Goal: Use online tool/utility: Use online tool/utility

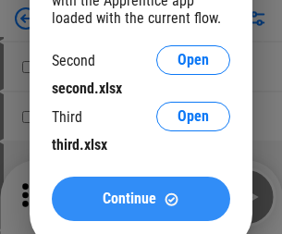
click at [141, 199] on span "Continue" at bounding box center [130, 198] width 54 height 15
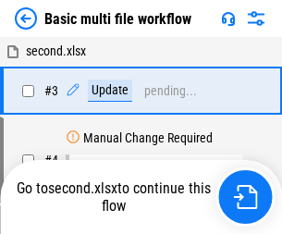
scroll to position [74, 0]
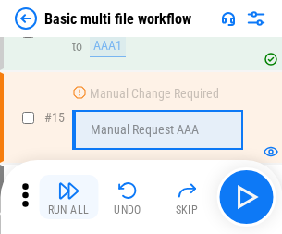
click at [68, 197] on img "button" at bounding box center [68, 190] width 22 height 22
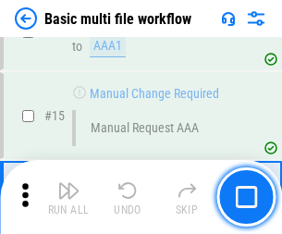
scroll to position [1100, 0]
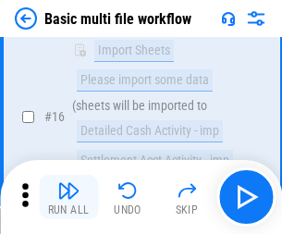
click at [68, 197] on img "button" at bounding box center [68, 190] width 22 height 22
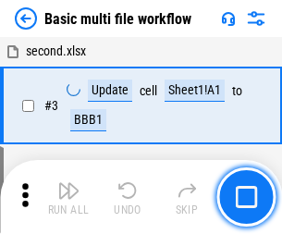
scroll to position [74, 0]
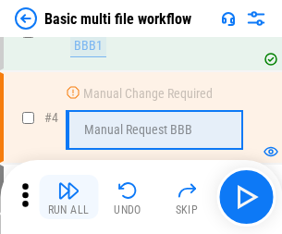
click at [68, 197] on img "button" at bounding box center [68, 190] width 22 height 22
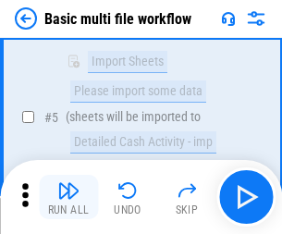
click at [68, 197] on img "button" at bounding box center [68, 190] width 22 height 22
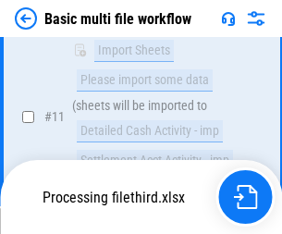
scroll to position [1100, 0]
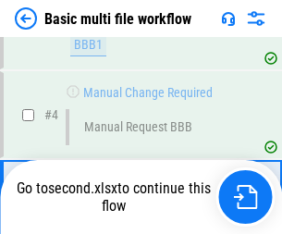
scroll to position [197, 0]
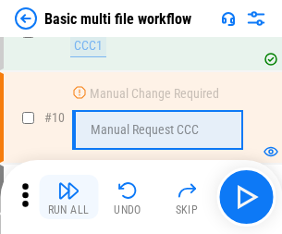
click at [68, 197] on img "button" at bounding box center [68, 190] width 22 height 22
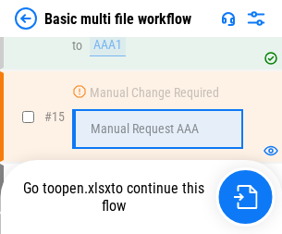
scroll to position [1100, 0]
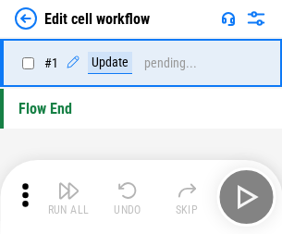
click at [68, 197] on img "button" at bounding box center [68, 190] width 22 height 22
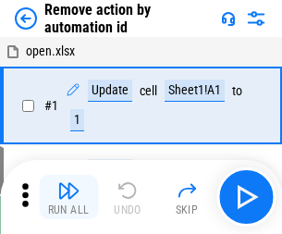
click at [68, 197] on img "button" at bounding box center [68, 190] width 22 height 22
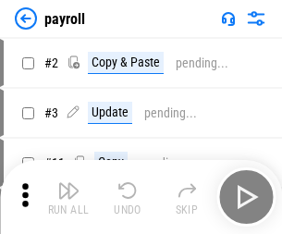
click at [68, 197] on img "button" at bounding box center [68, 190] width 22 height 22
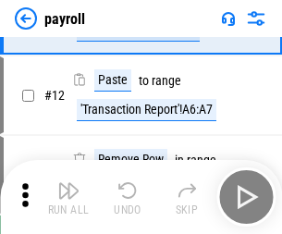
scroll to position [134, 0]
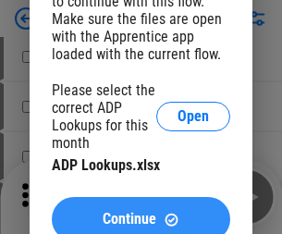
click at [141, 212] on span "Continue" at bounding box center [130, 219] width 54 height 15
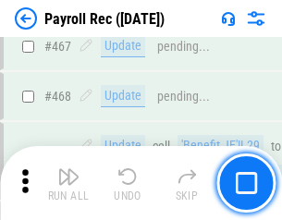
scroll to position [9853, 0]
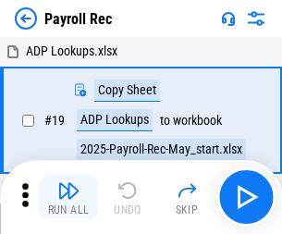
click at [68, 197] on img "button" at bounding box center [68, 190] width 22 height 22
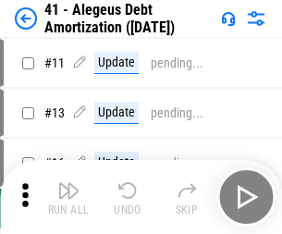
click at [68, 197] on img "button" at bounding box center [68, 190] width 22 height 22
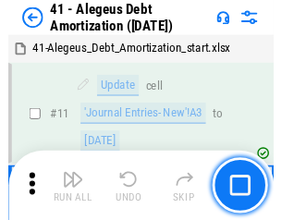
scroll to position [228, 0]
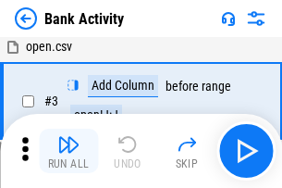
click at [68, 151] on img "button" at bounding box center [68, 144] width 22 height 22
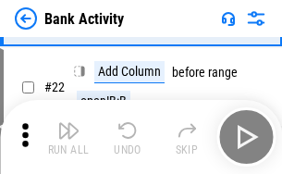
scroll to position [496, 0]
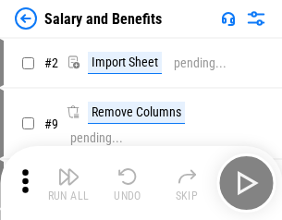
click at [68, 183] on img "button" at bounding box center [68, 176] width 22 height 22
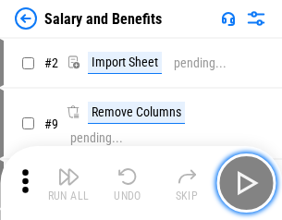
scroll to position [25, 0]
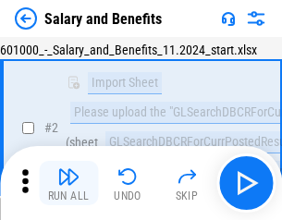
click at [68, 183] on img "button" at bounding box center [68, 176] width 22 height 22
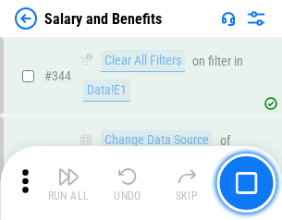
scroll to position [8656, 0]
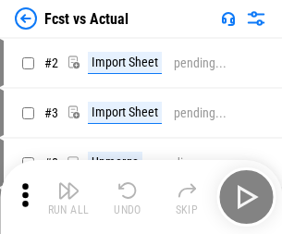
click at [68, 183] on img "button" at bounding box center [68, 190] width 22 height 22
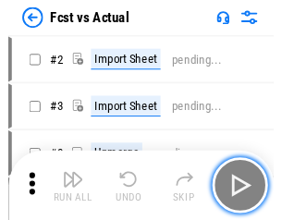
scroll to position [24, 0]
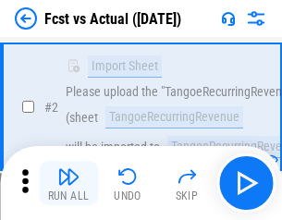
click at [68, 183] on img "button" at bounding box center [68, 176] width 22 height 22
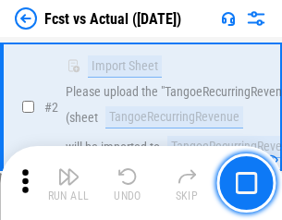
scroll to position [173, 0]
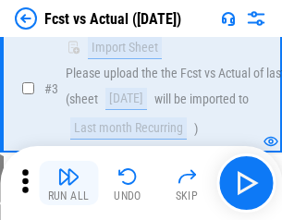
click at [68, 183] on img "button" at bounding box center [68, 176] width 22 height 22
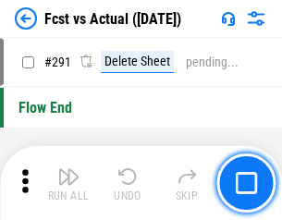
scroll to position [8750, 0]
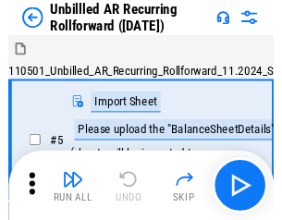
scroll to position [40, 0]
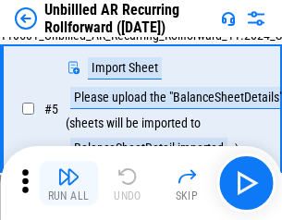
click at [68, 183] on img "button" at bounding box center [68, 176] width 22 height 22
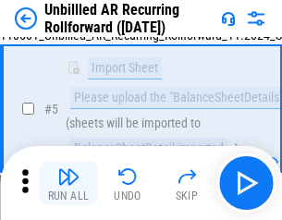
click at [68, 183] on img "button" at bounding box center [68, 176] width 22 height 22
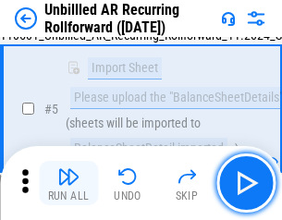
scroll to position [174, 0]
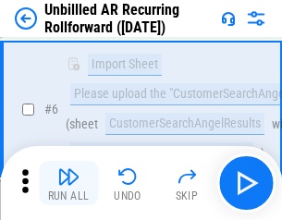
click at [68, 183] on img "button" at bounding box center [68, 176] width 22 height 22
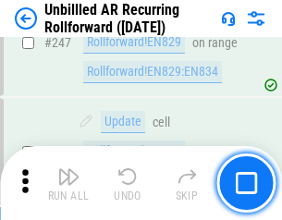
scroll to position [6280, 0]
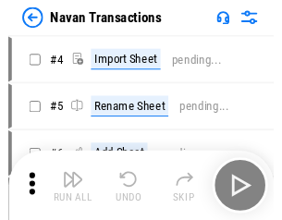
scroll to position [30, 0]
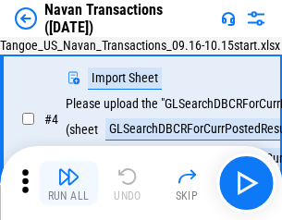
click at [68, 183] on img "button" at bounding box center [68, 176] width 22 height 22
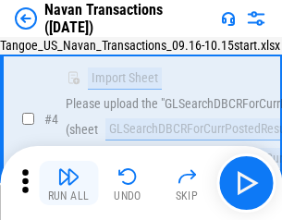
click at [68, 183] on img "button" at bounding box center [68, 176] width 22 height 22
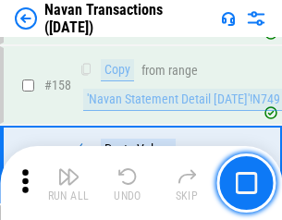
scroll to position [5994, 0]
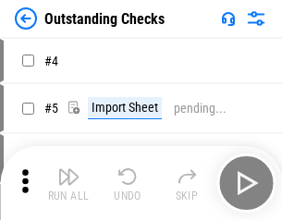
click at [68, 183] on img "button" at bounding box center [68, 176] width 22 height 22
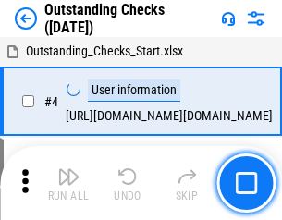
scroll to position [78, 0]
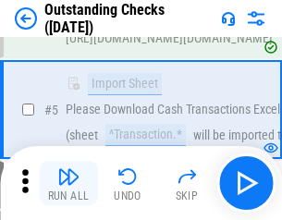
click at [68, 183] on img "button" at bounding box center [68, 176] width 22 height 22
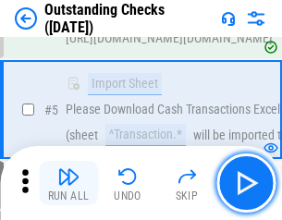
scroll to position [193, 0]
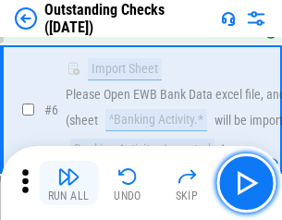
click at [68, 183] on img "button" at bounding box center [68, 176] width 22 height 22
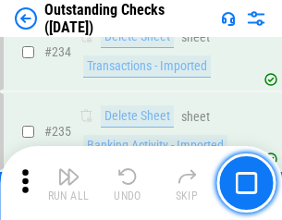
scroll to position [5614, 0]
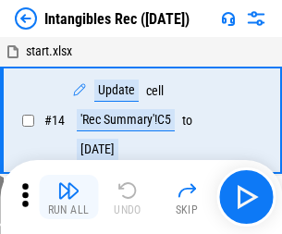
click at [68, 197] on img "button" at bounding box center [68, 190] width 22 height 22
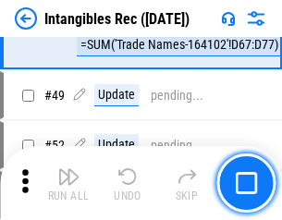
scroll to position [720, 0]
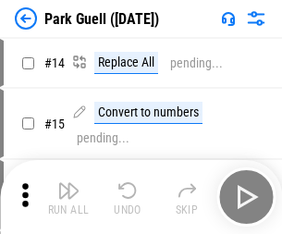
click at [68, 183] on img "button" at bounding box center [68, 190] width 22 height 22
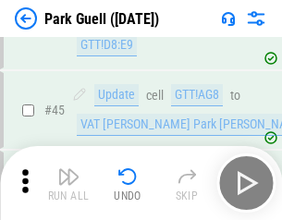
scroll to position [2312, 0]
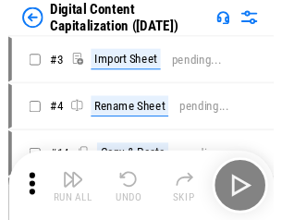
scroll to position [40, 0]
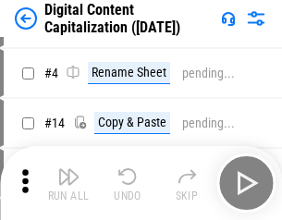
click at [68, 183] on img "button" at bounding box center [68, 176] width 22 height 22
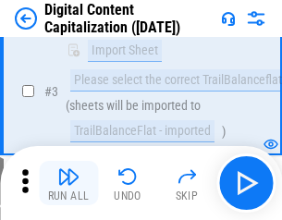
click at [68, 183] on img "button" at bounding box center [68, 176] width 22 height 22
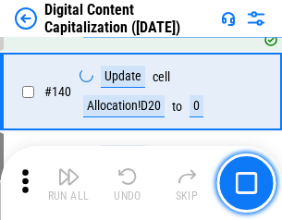
scroll to position [1947, 0]
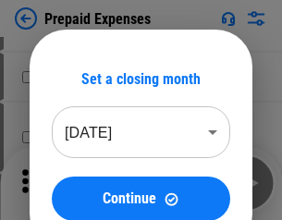
click at [68, 183] on img "button" at bounding box center [68, 176] width 22 height 22
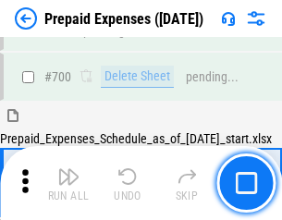
scroll to position [4974, 0]
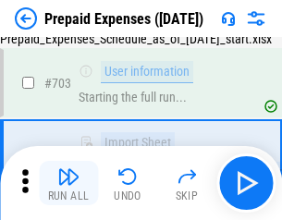
click at [68, 183] on img "button" at bounding box center [68, 176] width 22 height 22
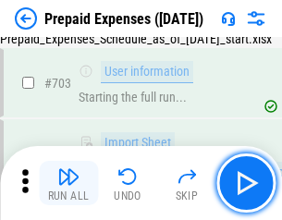
scroll to position [5084, 0]
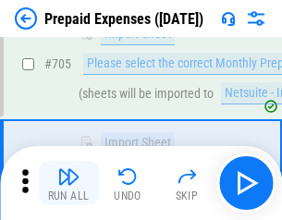
click at [68, 183] on img "button" at bounding box center [68, 176] width 22 height 22
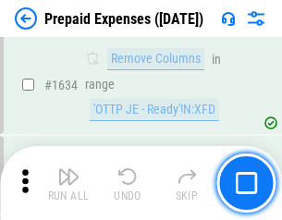
scroll to position [18001, 0]
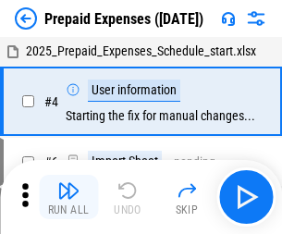
click at [68, 197] on img "button" at bounding box center [68, 190] width 22 height 22
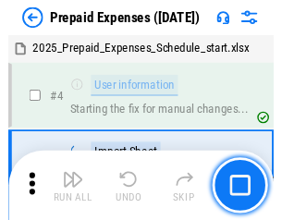
scroll to position [81, 0]
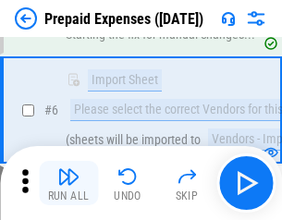
click at [68, 183] on img "button" at bounding box center [68, 176] width 22 height 22
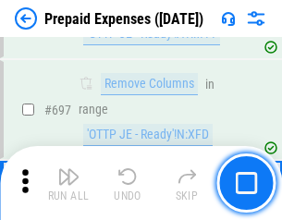
scroll to position [6438, 0]
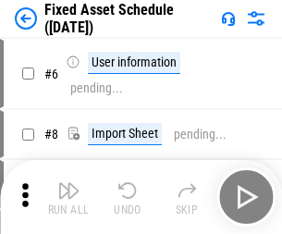
click at [68, 197] on img "button" at bounding box center [68, 190] width 22 height 22
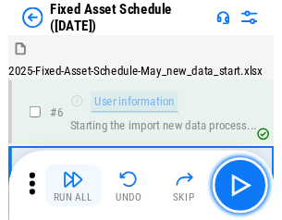
scroll to position [100, 0]
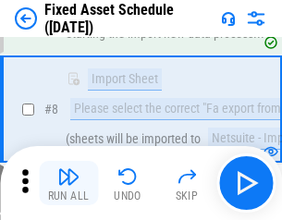
click at [68, 183] on img "button" at bounding box center [68, 176] width 22 height 22
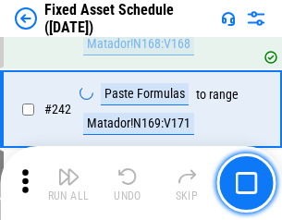
scroll to position [5727, 0]
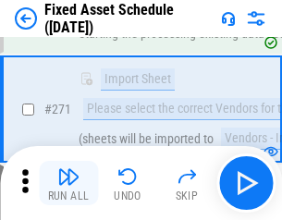
click at [68, 183] on img "button" at bounding box center [68, 176] width 22 height 22
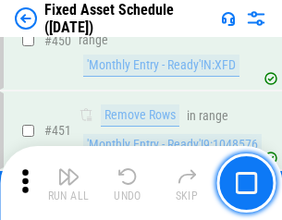
scroll to position [8265, 0]
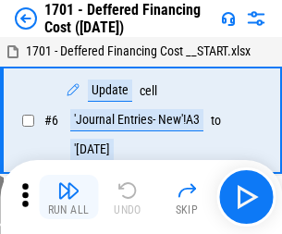
click at [68, 197] on img "button" at bounding box center [68, 190] width 22 height 22
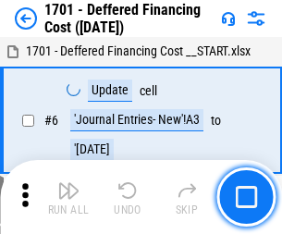
scroll to position [222, 0]
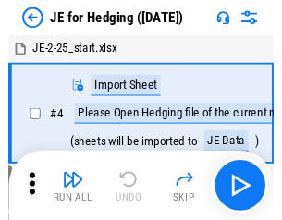
scroll to position [3, 0]
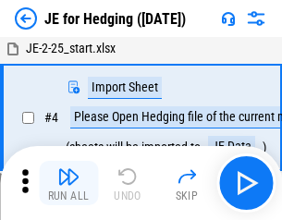
click at [68, 183] on img "button" at bounding box center [68, 176] width 22 height 22
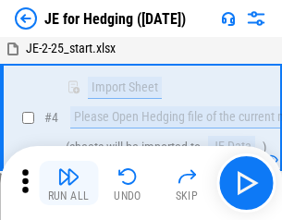
click at [68, 183] on img "button" at bounding box center [68, 176] width 22 height 22
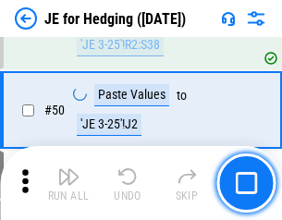
scroll to position [1197, 0]
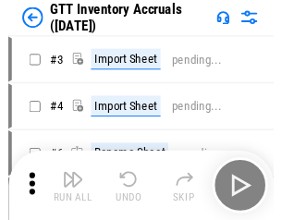
scroll to position [3, 0]
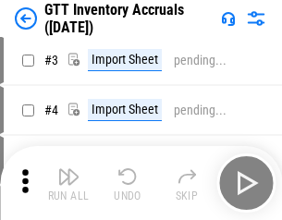
click at [68, 183] on img "button" at bounding box center [68, 176] width 22 height 22
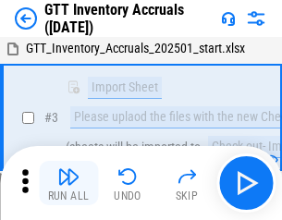
click at [68, 183] on img "button" at bounding box center [68, 176] width 22 height 22
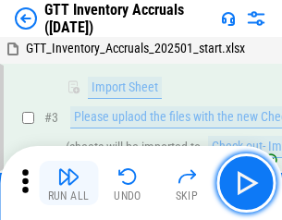
scroll to position [119, 0]
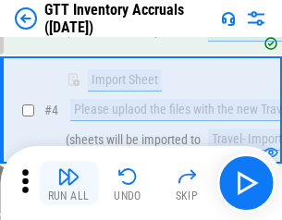
click at [68, 183] on img "button" at bounding box center [68, 176] width 22 height 22
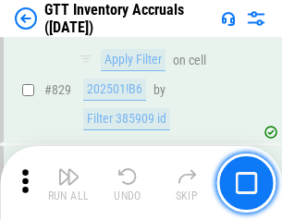
scroll to position [14033, 0]
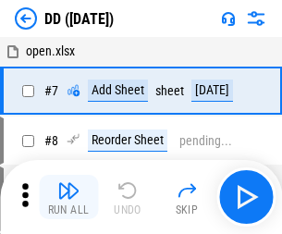
click at [68, 197] on img "button" at bounding box center [68, 190] width 22 height 22
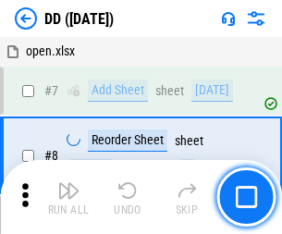
scroll to position [178, 0]
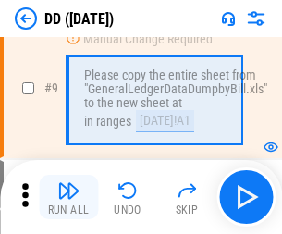
click at [68, 197] on img "button" at bounding box center [68, 190] width 22 height 22
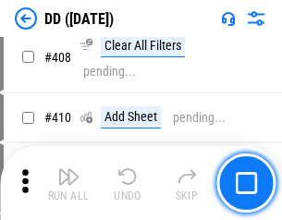
scroll to position [8272, 0]
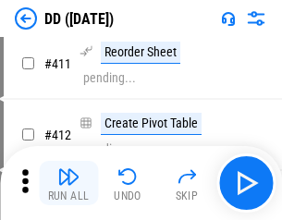
click at [68, 183] on img "button" at bounding box center [68, 176] width 22 height 22
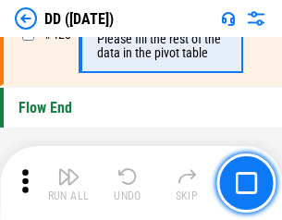
scroll to position [8849, 0]
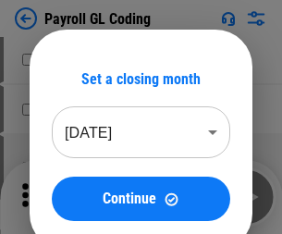
click at [68, 197] on img "button" at bounding box center [68, 190] width 22 height 22
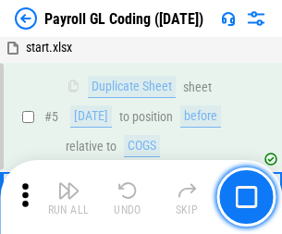
scroll to position [222, 0]
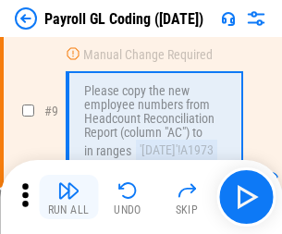
click at [68, 197] on img "button" at bounding box center [68, 190] width 22 height 22
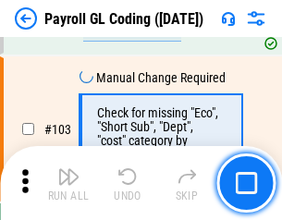
scroll to position [4337, 0]
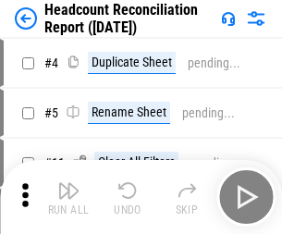
click at [68, 197] on img "button" at bounding box center [68, 190] width 22 height 22
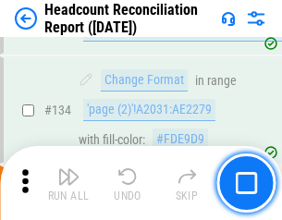
scroll to position [2222, 0]
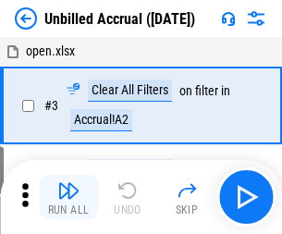
click at [68, 197] on img "button" at bounding box center [68, 190] width 22 height 22
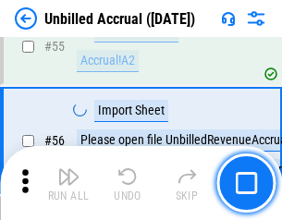
scroll to position [1930, 0]
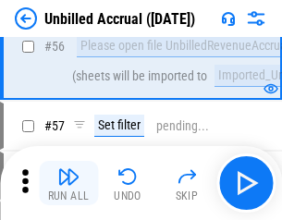
click at [68, 183] on img "button" at bounding box center [68, 176] width 22 height 22
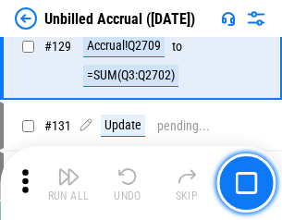
scroll to position [5507, 0]
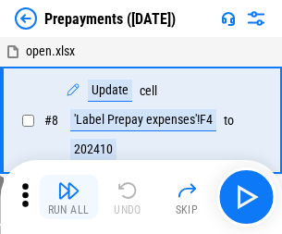
click at [68, 197] on img "button" at bounding box center [68, 190] width 22 height 22
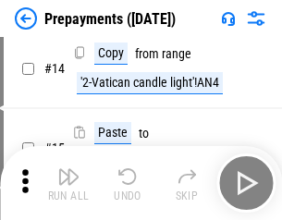
scroll to position [116, 0]
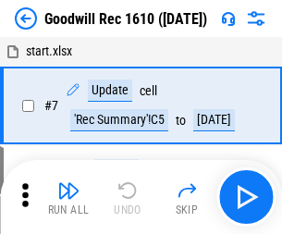
scroll to position [316, 0]
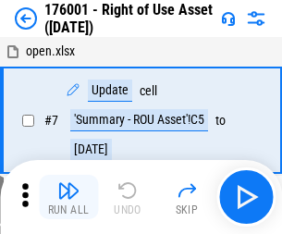
click at [68, 197] on img "button" at bounding box center [68, 190] width 22 height 22
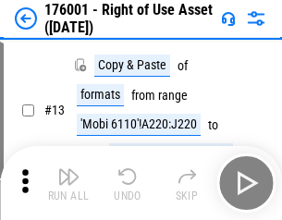
scroll to position [119, 0]
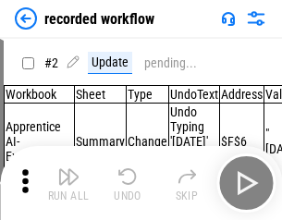
click at [68, 183] on img "button" at bounding box center [68, 176] width 22 height 22
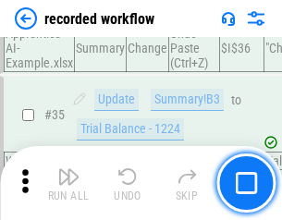
scroll to position [5779, 0]
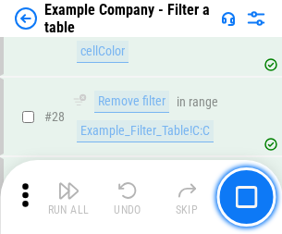
scroll to position [1692, 0]
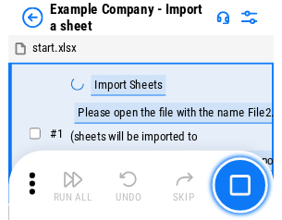
scroll to position [29, 0]
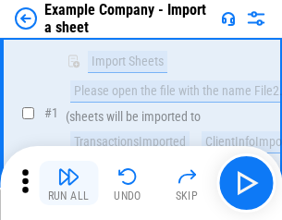
click at [68, 183] on img "button" at bounding box center [68, 176] width 22 height 22
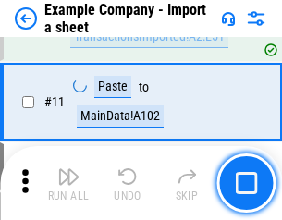
scroll to position [409, 0]
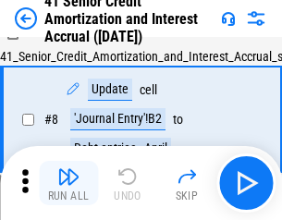
click at [68, 183] on img "button" at bounding box center [68, 176] width 22 height 22
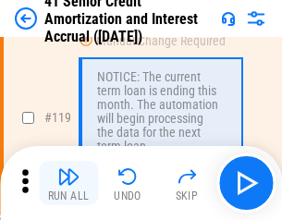
click at [68, 183] on img "button" at bounding box center [68, 176] width 22 height 22
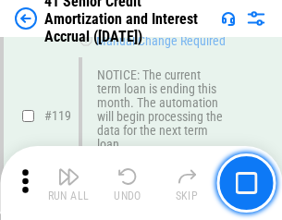
scroll to position [1744, 0]
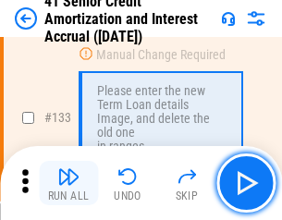
click at [68, 183] on img "button" at bounding box center [68, 176] width 22 height 22
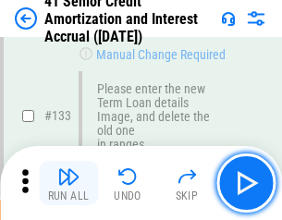
scroll to position [1932, 0]
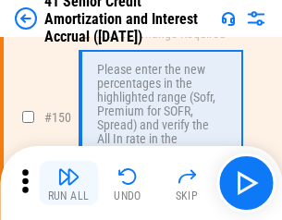
click at [68, 183] on img "button" at bounding box center [68, 176] width 22 height 22
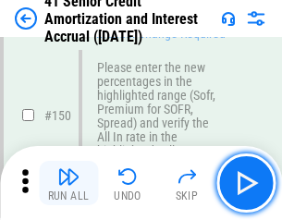
scroll to position [2126, 0]
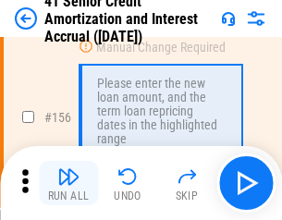
click at [68, 183] on img "button" at bounding box center [68, 176] width 22 height 22
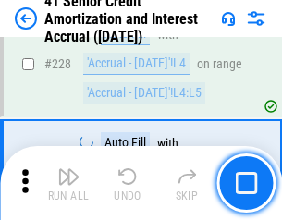
scroll to position [4141, 0]
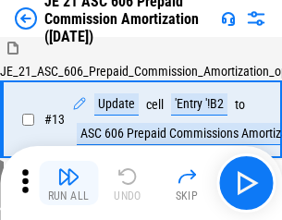
click at [68, 183] on img "button" at bounding box center [68, 176] width 22 height 22
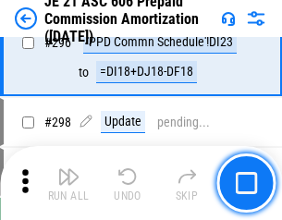
scroll to position [3402, 0]
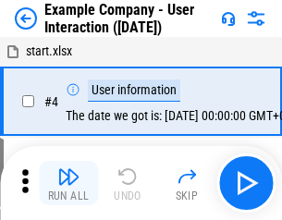
click at [68, 183] on img "button" at bounding box center [68, 176] width 22 height 22
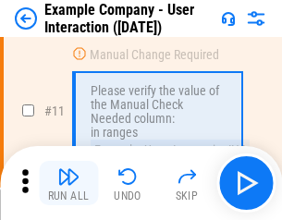
click at [68, 183] on img "button" at bounding box center [68, 176] width 22 height 22
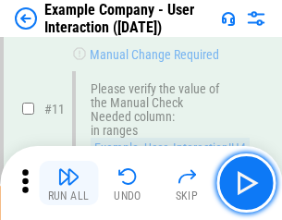
scroll to position [400, 0]
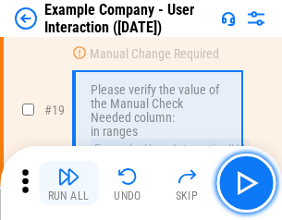
click at [68, 183] on img "button" at bounding box center [68, 176] width 22 height 22
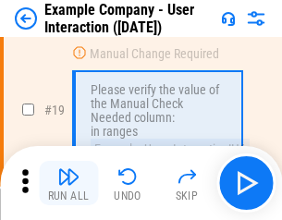
click at [68, 183] on img "button" at bounding box center [68, 176] width 22 height 22
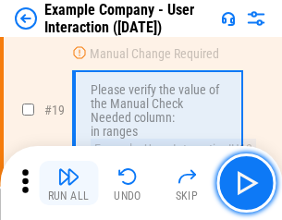
click at [68, 183] on img "button" at bounding box center [68, 176] width 22 height 22
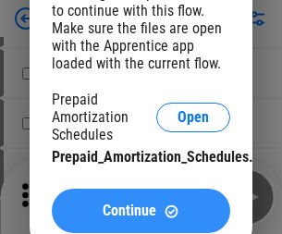
click at [141, 211] on span "Continue" at bounding box center [130, 210] width 54 height 15
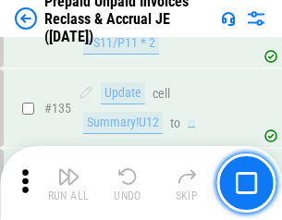
scroll to position [2396, 0]
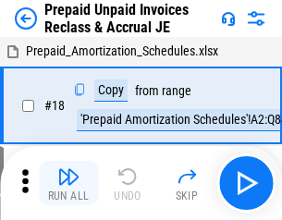
click at [68, 183] on img "button" at bounding box center [68, 176] width 22 height 22
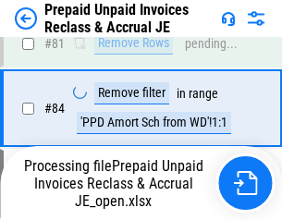
scroll to position [1509, 0]
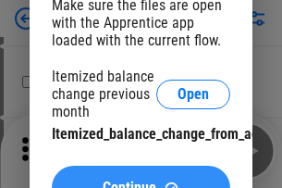
click at [141, 180] on span "Continue" at bounding box center [130, 187] width 54 height 15
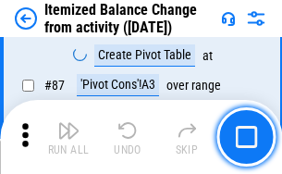
scroll to position [1807, 0]
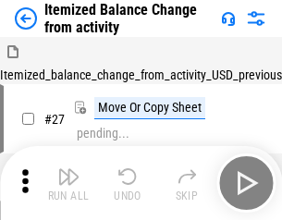
scroll to position [29, 0]
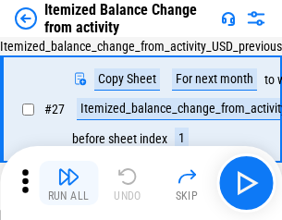
click at [68, 183] on img "button" at bounding box center [68, 176] width 22 height 22
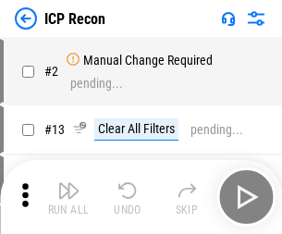
scroll to position [8, 0]
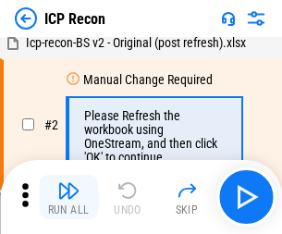
click at [68, 197] on img "button" at bounding box center [68, 190] width 22 height 22
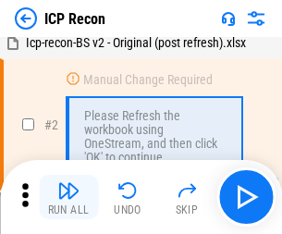
click at [68, 197] on img "button" at bounding box center [68, 190] width 22 height 22
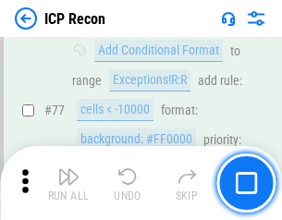
scroll to position [1661, 0]
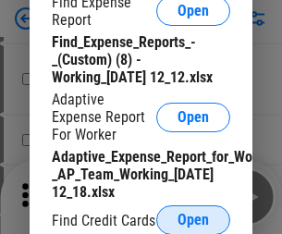
click at [193, 219] on span "Open" at bounding box center [192, 220] width 31 height 15
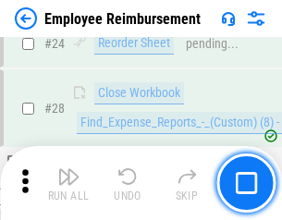
scroll to position [864, 0]
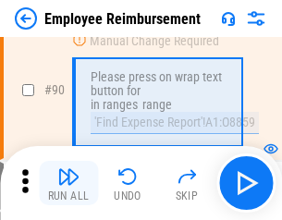
click at [68, 183] on img "button" at bounding box center [68, 176] width 22 height 22
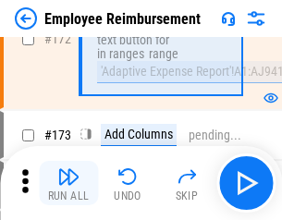
click at [68, 183] on img "button" at bounding box center [68, 176] width 22 height 22
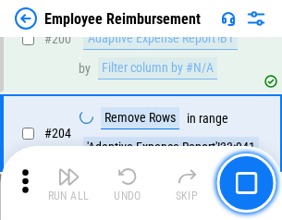
scroll to position [4678, 0]
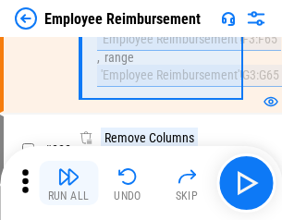
click at [68, 183] on img "button" at bounding box center [68, 176] width 22 height 22
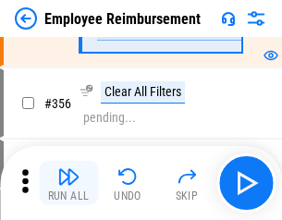
click at [68, 183] on img "button" at bounding box center [68, 176] width 22 height 22
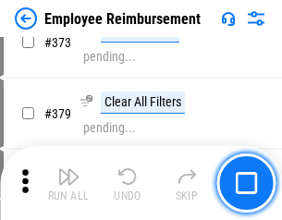
scroll to position [9849, 0]
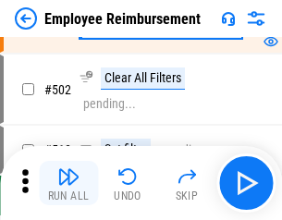
click at [68, 183] on img "button" at bounding box center [68, 176] width 22 height 22
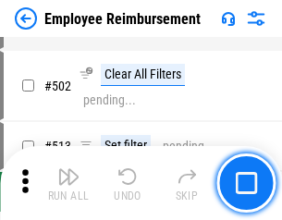
scroll to position [11751, 0]
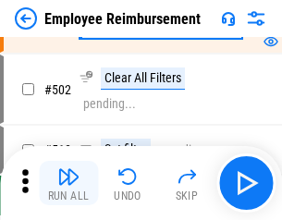
click at [68, 183] on img "button" at bounding box center [68, 176] width 22 height 22
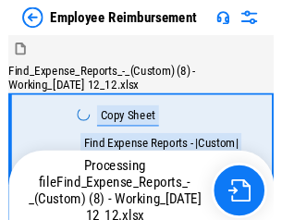
scroll to position [63, 0]
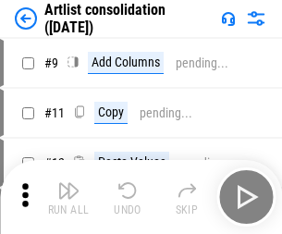
click at [68, 197] on img "button" at bounding box center [68, 190] width 22 height 22
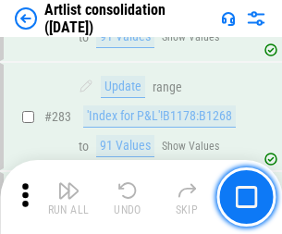
scroll to position [7646, 0]
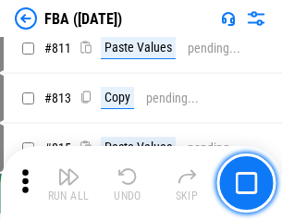
scroll to position [16073, 0]
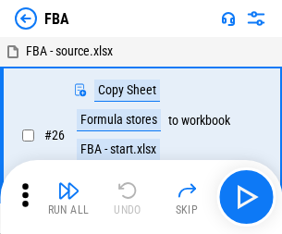
scroll to position [18, 0]
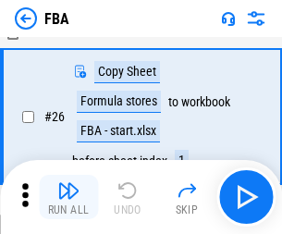
click at [68, 197] on img "button" at bounding box center [68, 190] width 22 height 22
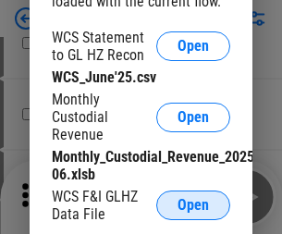
click at [193, 205] on span "Open" at bounding box center [192, 205] width 31 height 15
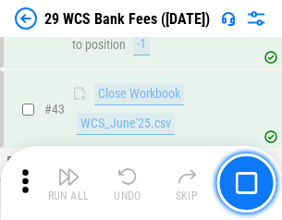
scroll to position [755, 0]
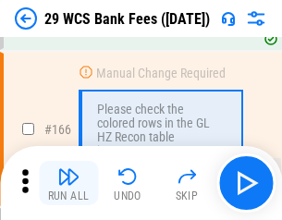
click at [68, 183] on img "button" at bounding box center [68, 176] width 22 height 22
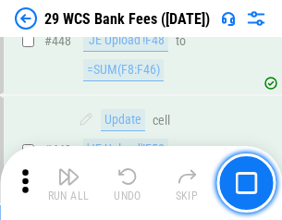
scroll to position [8952, 0]
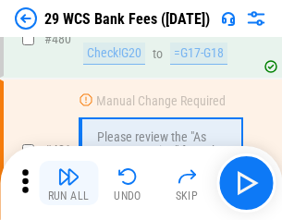
click at [68, 183] on img "button" at bounding box center [68, 176] width 22 height 22
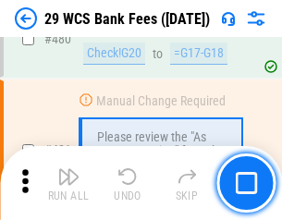
scroll to position [9533, 0]
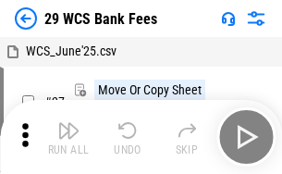
scroll to position [33, 0]
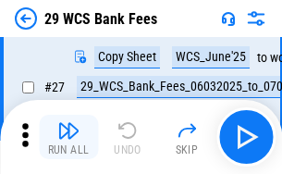
click at [68, 137] on img "button" at bounding box center [68, 130] width 22 height 22
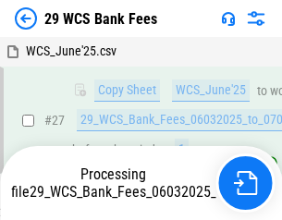
scroll to position [369, 0]
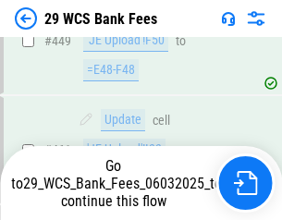
scroll to position [9404, 0]
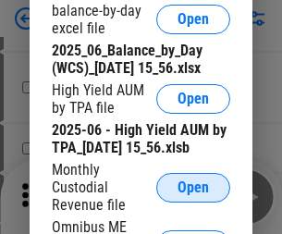
click at [193, 195] on span "Open" at bounding box center [192, 187] width 31 height 15
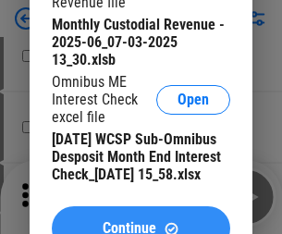
click at [141, 221] on span "Continue" at bounding box center [130, 228] width 54 height 15
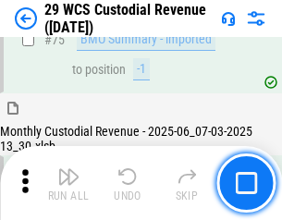
scroll to position [1931, 0]
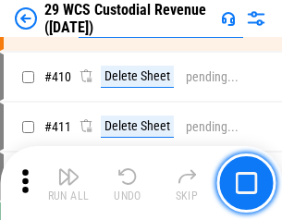
click at [68, 183] on img "button" at bounding box center [68, 176] width 22 height 22
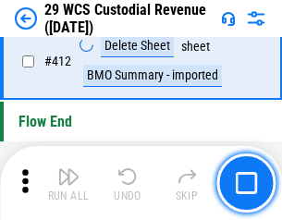
scroll to position [8829, 0]
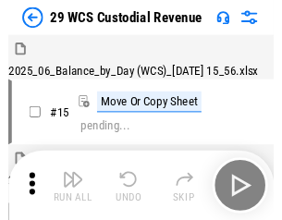
scroll to position [44, 0]
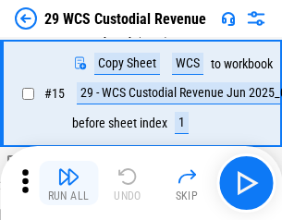
click at [68, 183] on img "button" at bounding box center [68, 176] width 22 height 22
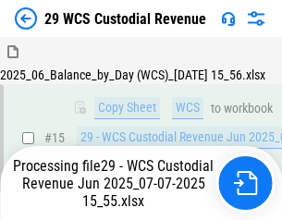
scroll to position [419, 0]
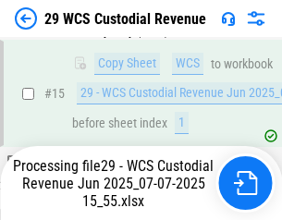
scroll to position [419, 0]
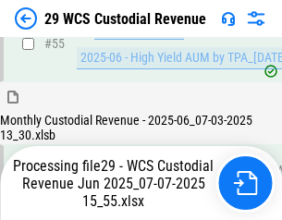
scroll to position [1931, 0]
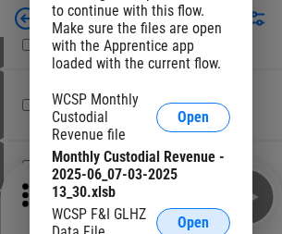
click at [193, 219] on span "Open" at bounding box center [192, 222] width 31 height 15
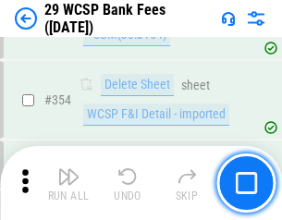
scroll to position [6146, 0]
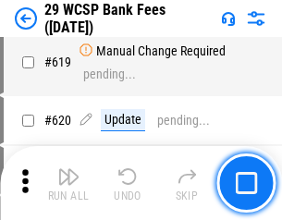
click at [68, 183] on img "button" at bounding box center [68, 176] width 22 height 22
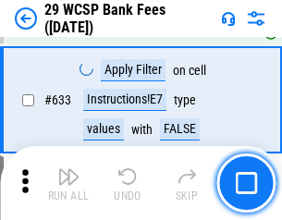
scroll to position [10656, 0]
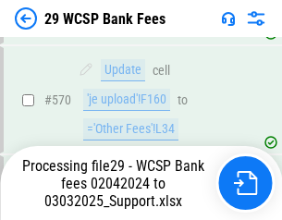
scroll to position [9584, 0]
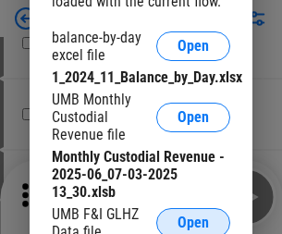
click at [193, 219] on span "Open" at bounding box center [192, 222] width 31 height 15
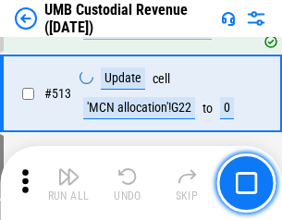
scroll to position [8942, 0]
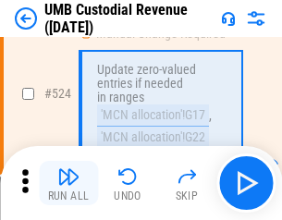
click at [68, 183] on img "button" at bounding box center [68, 176] width 22 height 22
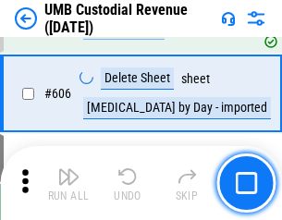
scroll to position [10672, 0]
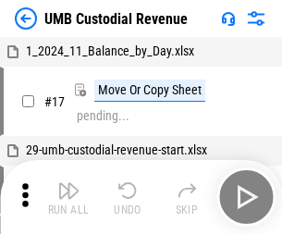
scroll to position [14, 0]
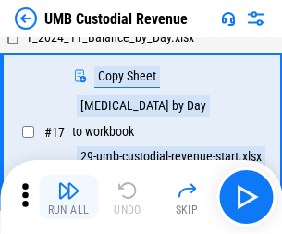
click at [68, 197] on img "button" at bounding box center [68, 190] width 22 height 22
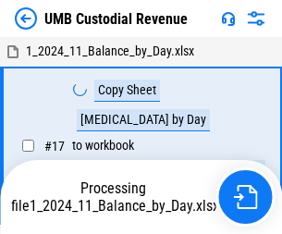
scroll to position [14, 0]
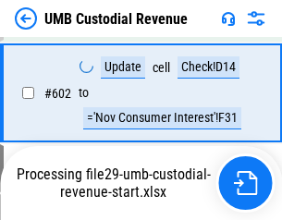
scroll to position [10550, 0]
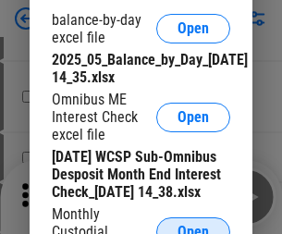
click at [193, 225] on span "Open" at bounding box center [192, 232] width 31 height 15
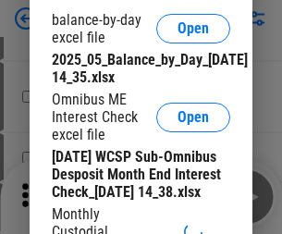
scroll to position [351, 0]
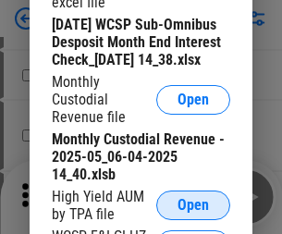
click at [193, 213] on span "Open" at bounding box center [192, 205] width 31 height 15
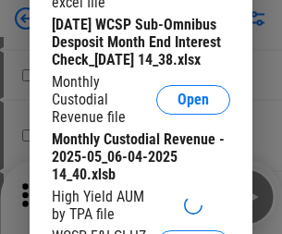
scroll to position [355, 0]
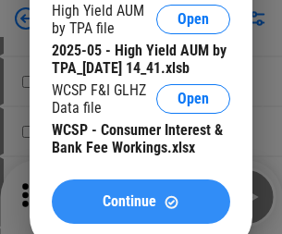
click at [141, 209] on span "Continue" at bounding box center [130, 201] width 54 height 15
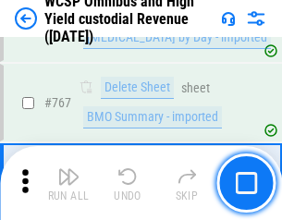
scroll to position [15065, 0]
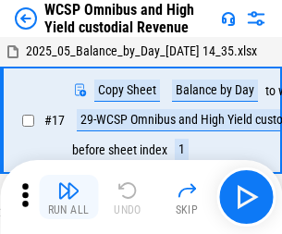
click at [68, 183] on img "button" at bounding box center [68, 190] width 22 height 22
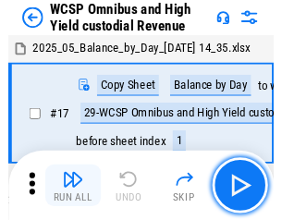
scroll to position [10, 0]
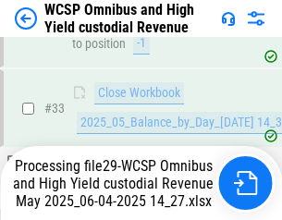
scroll to position [821, 0]
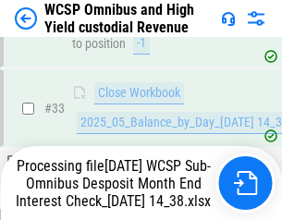
scroll to position [915, 0]
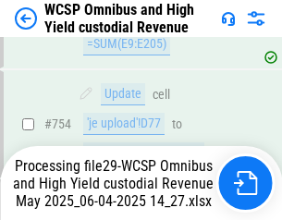
scroll to position [15022, 0]
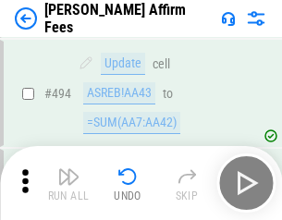
scroll to position [5027, 0]
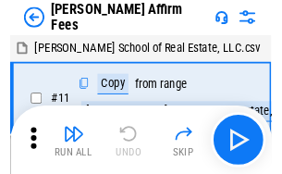
scroll to position [18, 0]
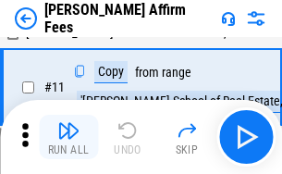
click at [68, 137] on img "button" at bounding box center [68, 130] width 22 height 22
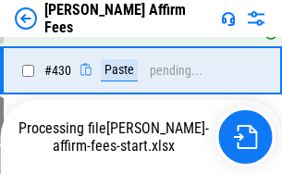
scroll to position [4196, 0]
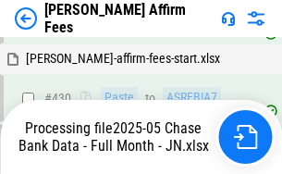
scroll to position [4849, 0]
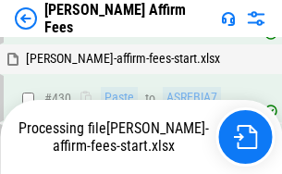
scroll to position [4022, 0]
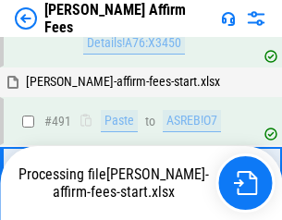
scroll to position [4933, 0]
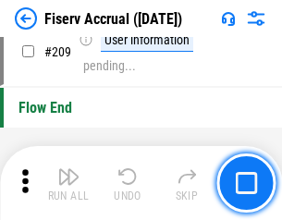
scroll to position [5742, 0]
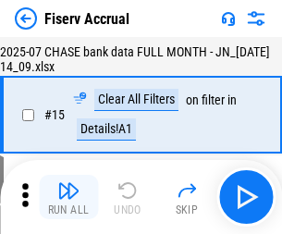
click at [68, 197] on img "button" at bounding box center [68, 190] width 22 height 22
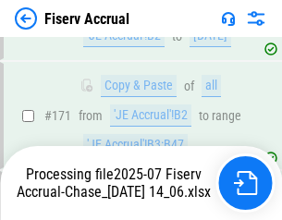
scroll to position [4323, 0]
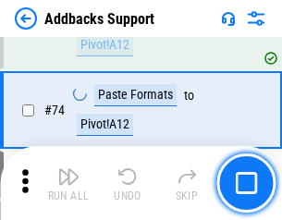
scroll to position [1346, 0]
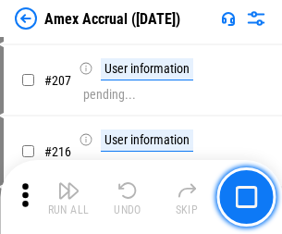
scroll to position [3199, 0]
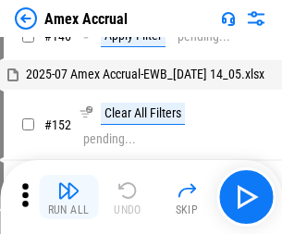
click at [68, 197] on img "button" at bounding box center [68, 190] width 22 height 22
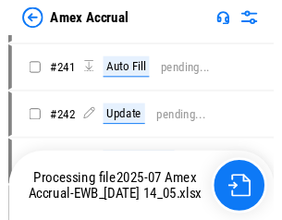
scroll to position [4337, 0]
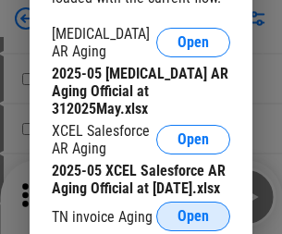
click at [193, 211] on span "Open" at bounding box center [192, 216] width 31 height 15
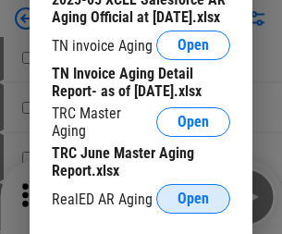
click at [193, 193] on span "Open" at bounding box center [192, 198] width 31 height 15
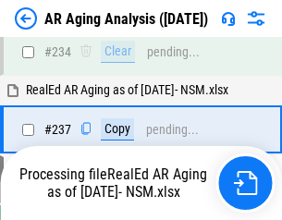
scroll to position [2866, 0]
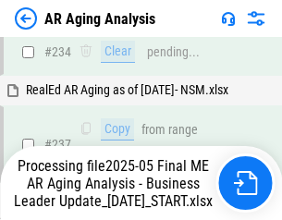
scroll to position [2921, 0]
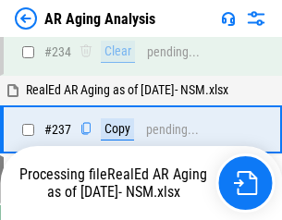
scroll to position [2845, 0]
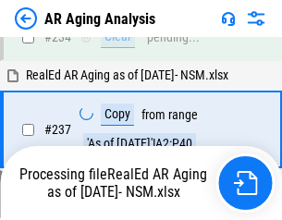
scroll to position [2845, 0]
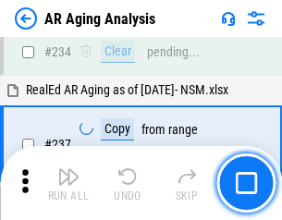
scroll to position [2845, 0]
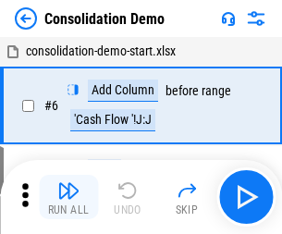
click at [68, 197] on img "button" at bounding box center [68, 190] width 22 height 22
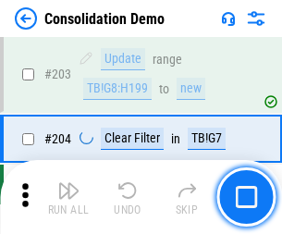
scroll to position [5797, 0]
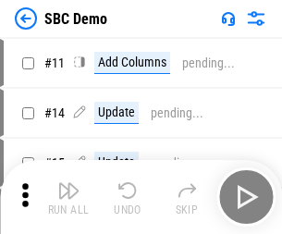
click at [68, 197] on img "button" at bounding box center [68, 190] width 22 height 22
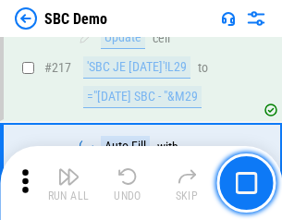
scroll to position [4564, 0]
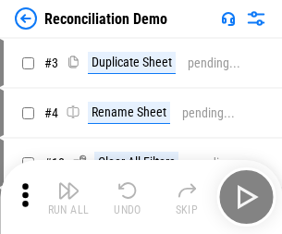
click at [68, 197] on img "button" at bounding box center [68, 190] width 22 height 22
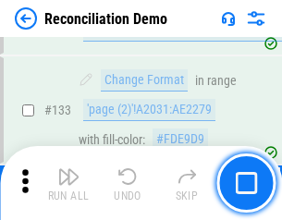
scroll to position [2196, 0]
